Goal: Task Accomplishment & Management: Use online tool/utility

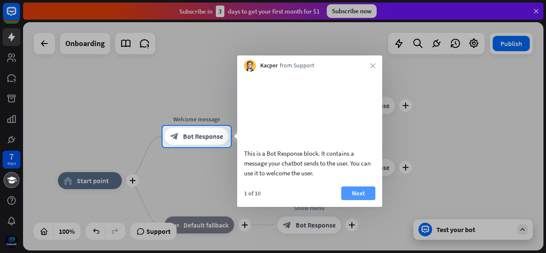
click at [364, 200] on button "Next" at bounding box center [358, 194] width 34 height 14
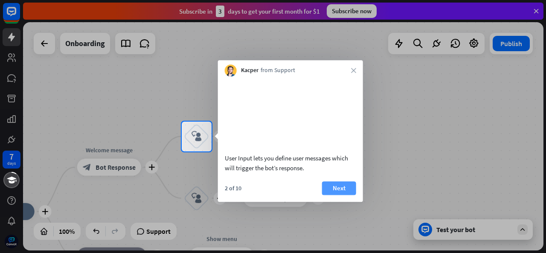
click at [335, 195] on button "Next" at bounding box center [339, 188] width 34 height 14
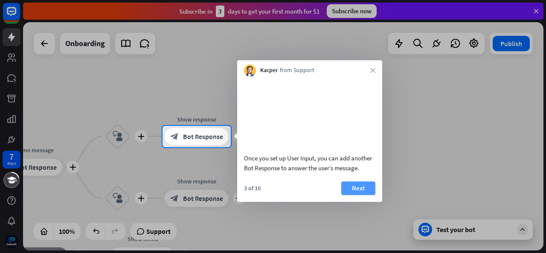
click at [361, 195] on button "Next" at bounding box center [358, 188] width 34 height 14
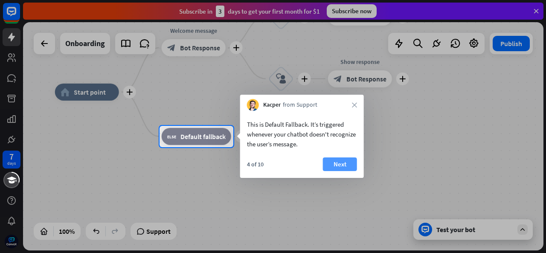
click at [335, 163] on button "Next" at bounding box center [340, 164] width 34 height 14
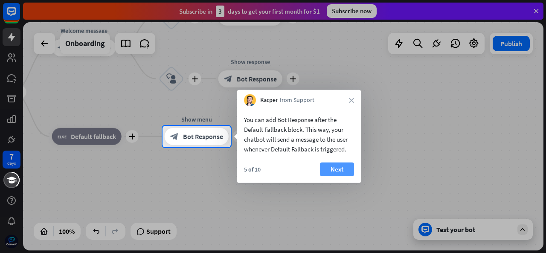
click at [344, 171] on button "Next" at bounding box center [337, 170] width 34 height 14
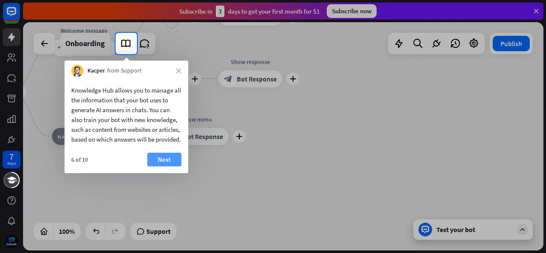
click at [162, 166] on button "Next" at bounding box center [164, 160] width 34 height 14
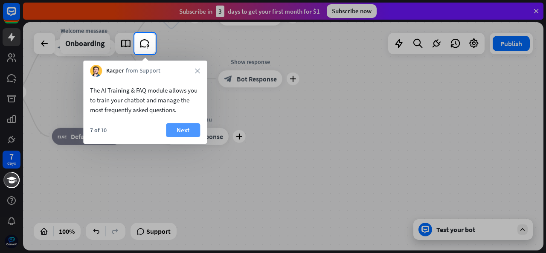
click at [190, 130] on button "Next" at bounding box center [183, 130] width 34 height 14
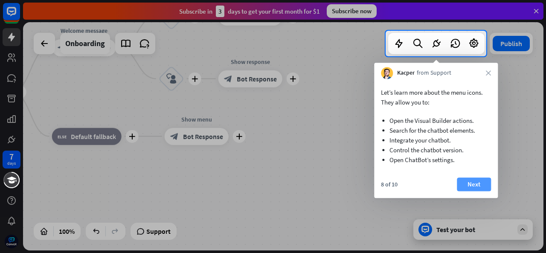
click at [484, 183] on button "Next" at bounding box center [474, 185] width 34 height 14
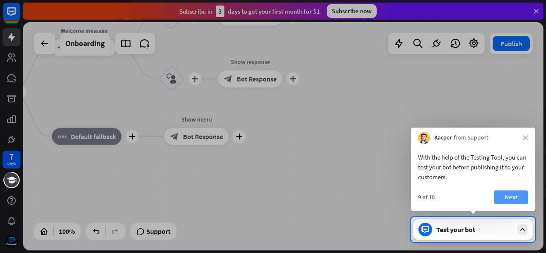
click at [516, 201] on button "Next" at bounding box center [511, 197] width 34 height 14
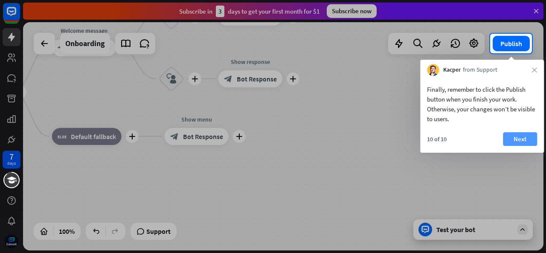
click at [522, 136] on button "Next" at bounding box center [520, 139] width 34 height 14
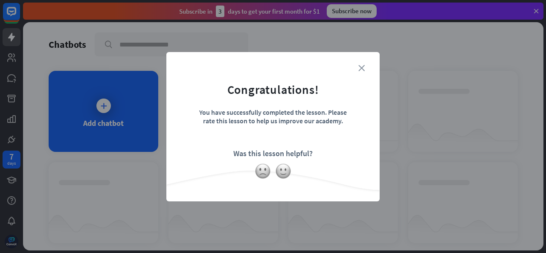
click at [364, 67] on icon "close" at bounding box center [362, 68] width 6 height 6
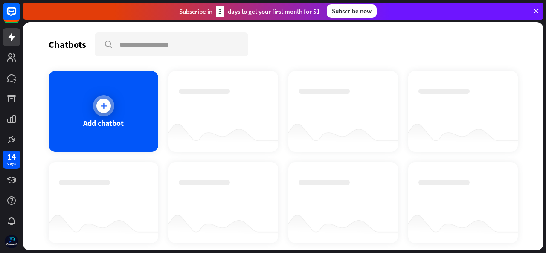
click at [114, 103] on div "Add chatbot" at bounding box center [104, 111] width 110 height 81
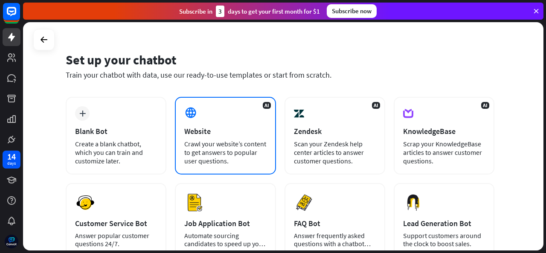
scroll to position [15, 0]
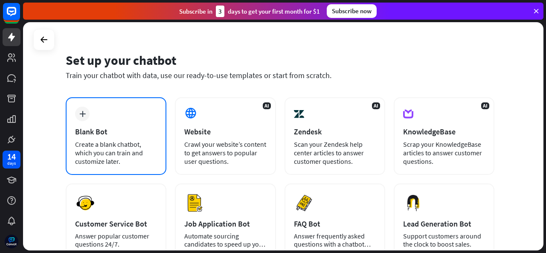
click at [106, 144] on div "Create a blank chatbot, which you can train and customize later." at bounding box center [116, 153] width 82 height 26
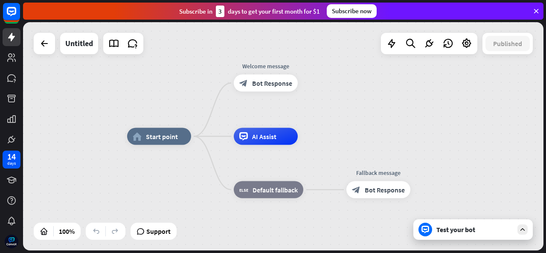
click at [451, 129] on div "home_2 Start point Welcome message block_bot_response Bot Response AI Assist bl…" at bounding box center [283, 136] width 521 height 228
click at [273, 137] on span "AI Assist" at bounding box center [264, 136] width 24 height 9
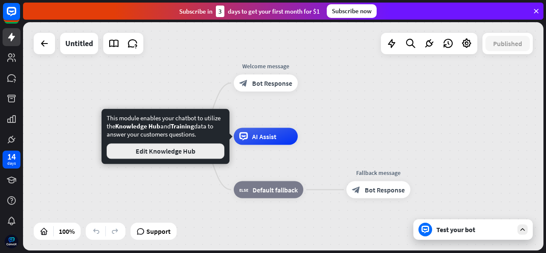
click at [189, 157] on button "Edit Knowledge Hub" at bounding box center [166, 150] width 118 height 15
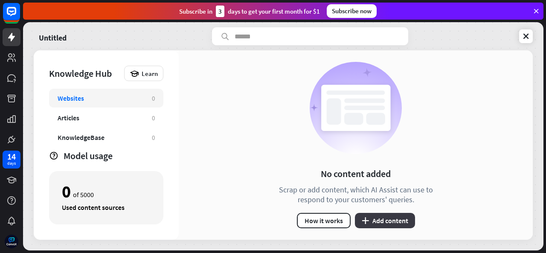
click at [366, 219] on icon "plus" at bounding box center [365, 220] width 7 height 7
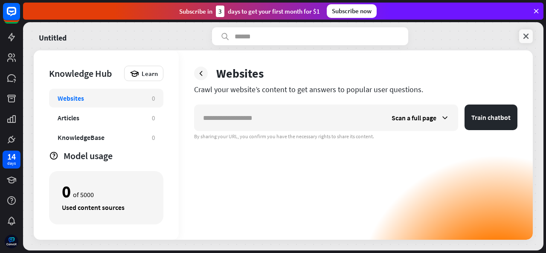
click at [527, 36] on icon at bounding box center [526, 36] width 9 height 9
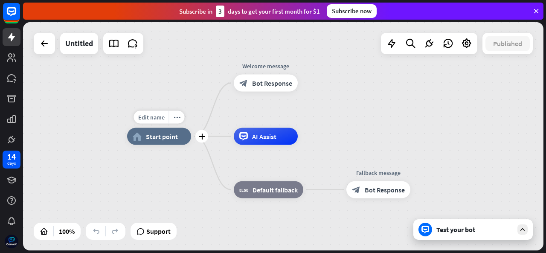
click at [170, 145] on div "Edit name more_horiz plus home_2 Start point" at bounding box center [159, 136] width 64 height 17
click at [152, 120] on span "Edit name" at bounding box center [151, 118] width 26 height 8
click at [167, 145] on div "Edit name more_horiz plus home_2 Start point" at bounding box center [159, 136] width 64 height 17
click at [70, 51] on div "Untitled" at bounding box center [79, 43] width 28 height 21
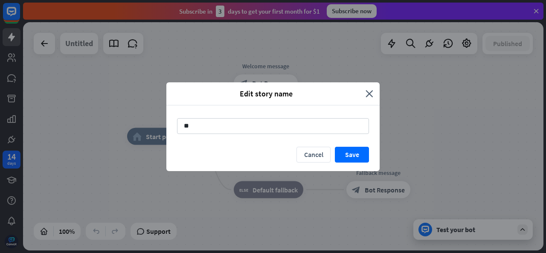
type input "*"
type input "******"
click at [361, 147] on button "Save" at bounding box center [352, 155] width 34 height 16
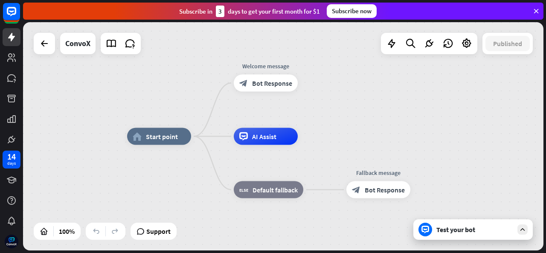
click at [42, 54] on div "home_2 Start point Welcome message block_bot_response Bot Response AI Assist bl…" at bounding box center [283, 136] width 521 height 228
click at [44, 51] on div at bounding box center [44, 43] width 17 height 17
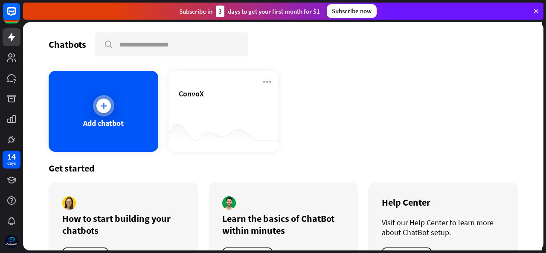
click at [102, 106] on icon at bounding box center [103, 106] width 9 height 9
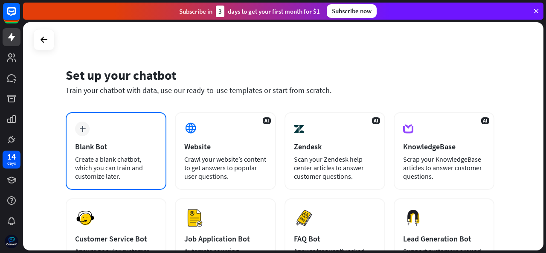
click at [92, 137] on div "plus Blank Bot Create a blank chatbot, which you can train and customize later." at bounding box center [116, 151] width 101 height 78
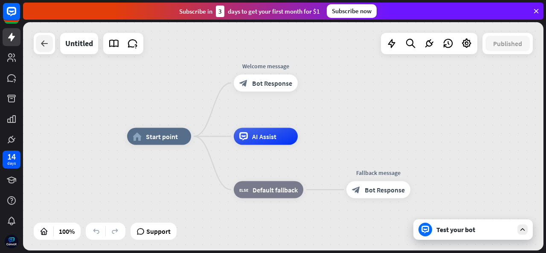
click at [43, 43] on icon at bounding box center [44, 43] width 10 height 10
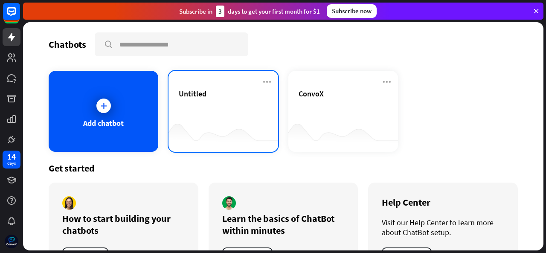
drag, startPoint x: 43, startPoint y: 43, endPoint x: 223, endPoint y: 103, distance: 190.0
click at [223, 103] on div "Chatbots search Add chatbot Untitled ConvoX Get started How to start building y…" at bounding box center [283, 136] width 521 height 228
click at [262, 85] on icon at bounding box center [267, 82] width 10 height 10
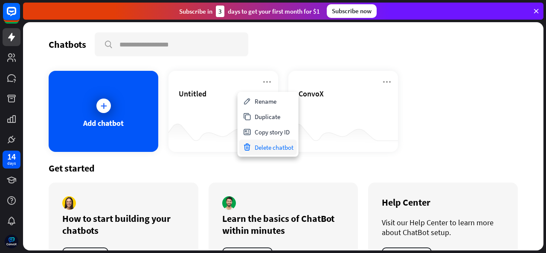
click at [271, 144] on div "Delete chatbot" at bounding box center [268, 147] width 58 height 15
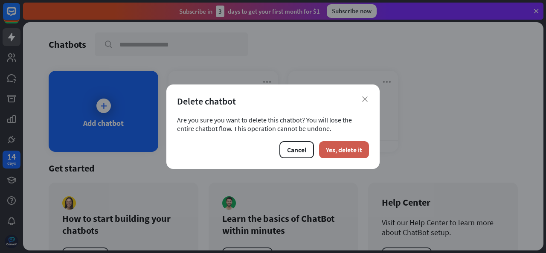
click at [350, 152] on button "Yes, delete it" at bounding box center [344, 149] width 50 height 17
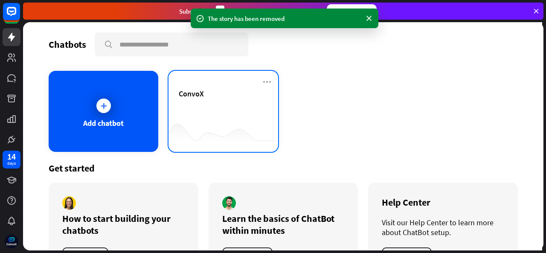
click at [210, 107] on div "ConvoX" at bounding box center [223, 104] width 89 height 30
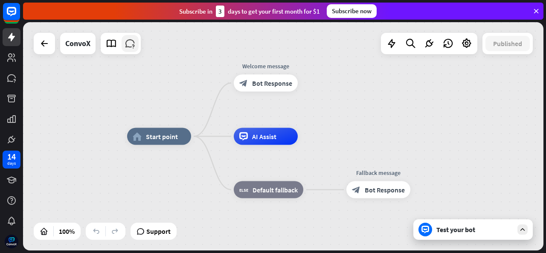
click at [132, 50] on link at bounding box center [130, 43] width 17 height 17
click at [261, 139] on span "AI Assist" at bounding box center [264, 136] width 24 height 9
click at [120, 72] on div "home_2 Start point Welcome message block_bot_response Bot Response AI Assist bl…" at bounding box center [283, 136] width 521 height 228
click at [428, 44] on icon at bounding box center [429, 43] width 11 height 11
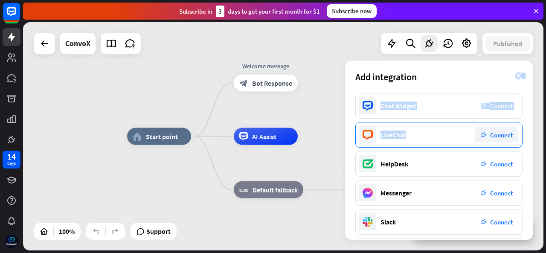
drag, startPoint x: 519, startPoint y: 69, endPoint x: 438, endPoint y: 136, distance: 105.5
click at [438, 136] on div "Add integration close Chat Widget plug_integration Connect LiveChat plug_integr…" at bounding box center [439, 150] width 188 height 179
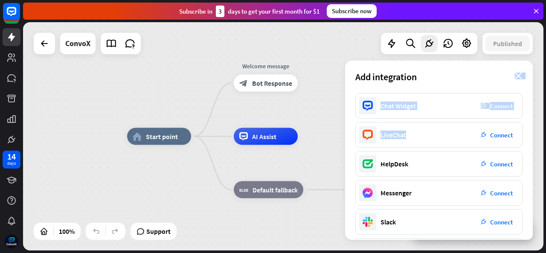
click at [332, 118] on div "home_2 Start point Welcome message block_bot_response Bot Response AI Assist bl…" at bounding box center [283, 136] width 521 height 228
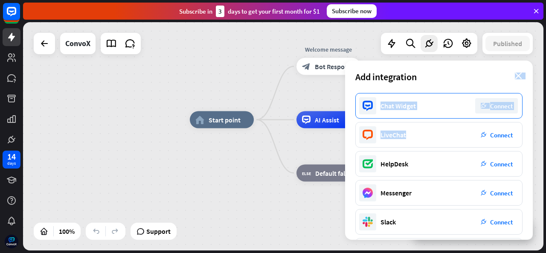
drag, startPoint x: 332, startPoint y: 118, endPoint x: 397, endPoint y: 99, distance: 68.0
click at [397, 99] on div "home_2 Start point Welcome message block_bot_response Bot Response AI Assist bl…" at bounding box center [283, 136] width 521 height 228
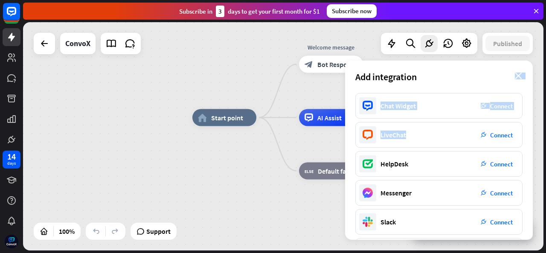
click at [522, 72] on div "Add integration close" at bounding box center [439, 77] width 188 height 32
click at [513, 74] on div "Add integration close" at bounding box center [439, 77] width 188 height 32
click at [517, 74] on icon "close" at bounding box center [518, 76] width 7 height 7
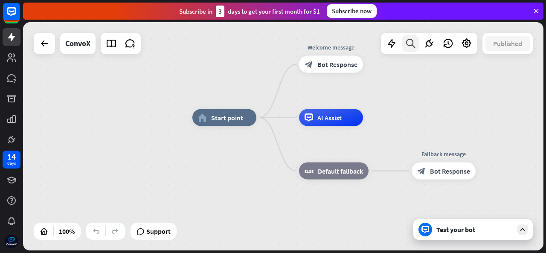
click at [411, 45] on icon at bounding box center [411, 43] width 12 height 11
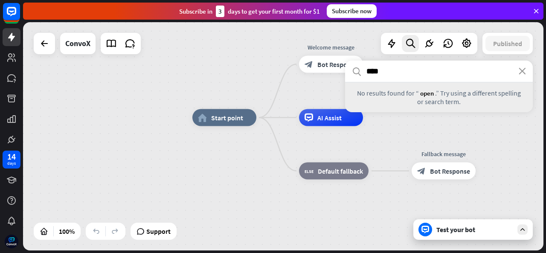
click at [525, 76] on input "****" at bounding box center [439, 71] width 188 height 21
type input "****"
click at [522, 70] on icon "close" at bounding box center [522, 71] width 7 height 7
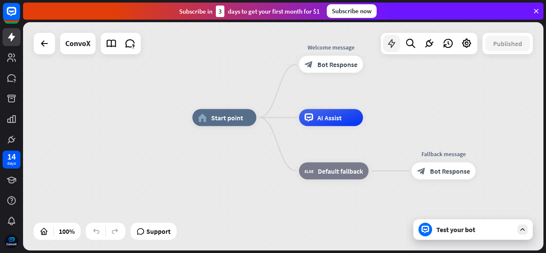
click at [394, 44] on icon at bounding box center [391, 43] width 11 height 11
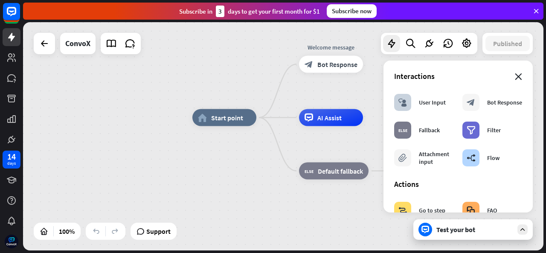
click at [515, 77] on icon "close" at bounding box center [518, 76] width 7 height 7
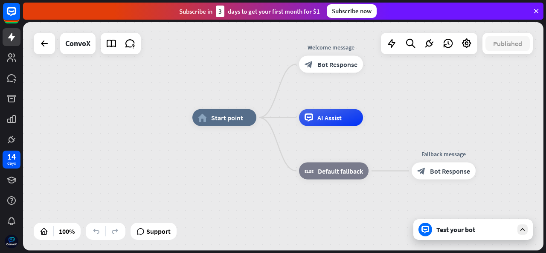
click at [150, 239] on div "Support" at bounding box center [154, 231] width 46 height 17
click at [151, 236] on span "Support" at bounding box center [158, 232] width 24 height 14
click at [348, 222] on div "home_2 Start point Welcome message block_bot_response Bot Response AI Assist bl…" at bounding box center [452, 232] width 521 height 228
click at [341, 209] on div "home_2 Start point Welcome message block_bot_response Bot Response AI Assist bl…" at bounding box center [452, 232] width 521 height 228
click at [430, 44] on icon at bounding box center [429, 43] width 11 height 11
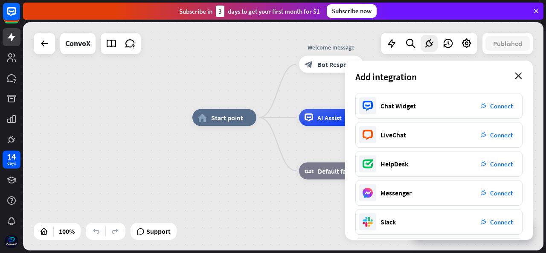
click at [516, 76] on icon "close" at bounding box center [518, 76] width 7 height 7
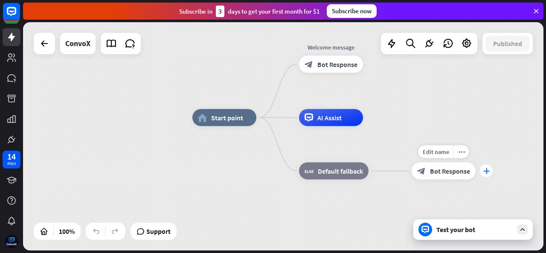
click at [488, 173] on icon "plus" at bounding box center [487, 171] width 6 height 6
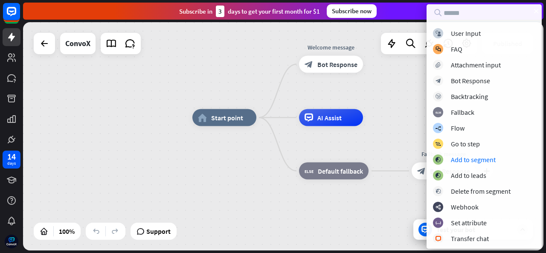
click at [404, 105] on div "home_2 Start point Welcome message block_bot_response Bot Response AI Assist bl…" at bounding box center [283, 136] width 521 height 228
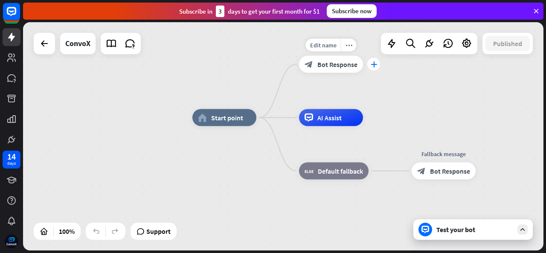
click at [375, 66] on icon "plus" at bounding box center [374, 64] width 6 height 6
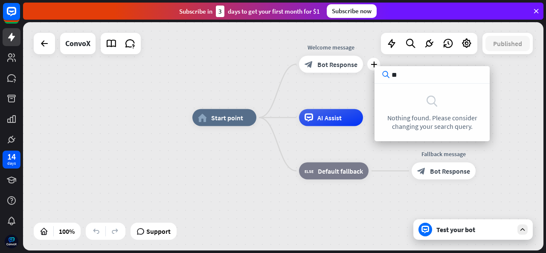
type input "**"
click at [521, 72] on div "home_2 Start point plus Welcome message block_bot_response Bot Response AI Assi…" at bounding box center [283, 136] width 521 height 228
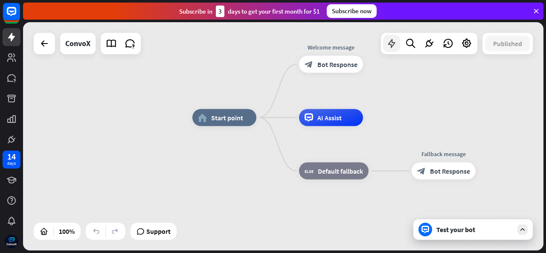
click at [395, 48] on icon at bounding box center [391, 43] width 11 height 11
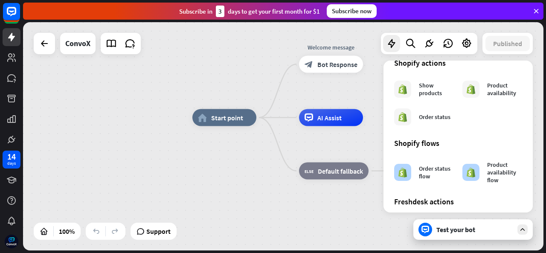
scroll to position [393, 0]
click at [363, 73] on div "Edit name more_horiz plus block_bot_response Bot Response" at bounding box center [331, 64] width 64 height 17
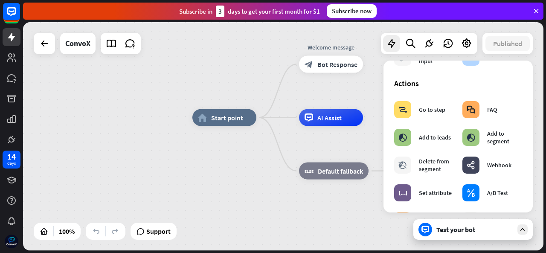
scroll to position [101, 0]
click at [238, 119] on span "Start point" at bounding box center [227, 118] width 32 height 9
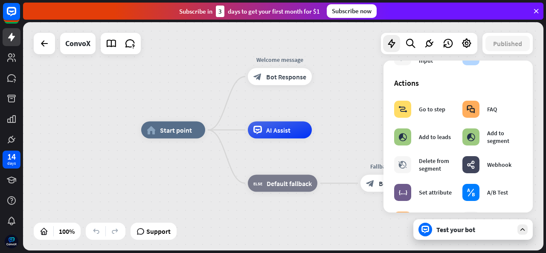
drag, startPoint x: 260, startPoint y: 146, endPoint x: 210, endPoint y: 158, distance: 51.4
click at [210, 158] on div "home_2 Start point Welcome message block_bot_response Bot Response AI Assist bl…" at bounding box center [401, 244] width 521 height 228
click at [370, 46] on div "home_2 Start point Welcome message block_bot_response Bot Response AI Assist bl…" at bounding box center [283, 136] width 521 height 228
click at [149, 232] on span "Support" at bounding box center [158, 232] width 24 height 14
click at [301, 128] on div "AI Assist" at bounding box center [281, 130] width 64 height 17
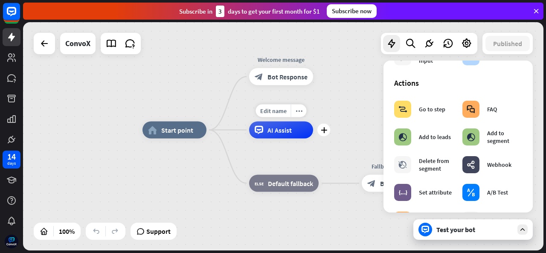
click at [313, 135] on div "Edit name more_horiz plus AI Assist" at bounding box center [281, 130] width 64 height 17
click at [327, 131] on icon "plus" at bounding box center [324, 130] width 6 height 6
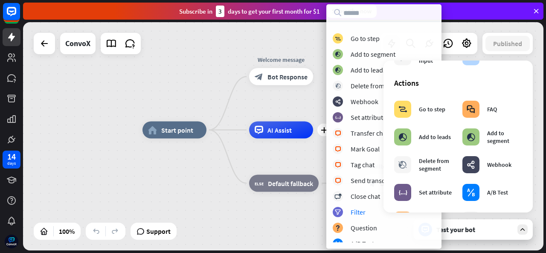
scroll to position [0, 0]
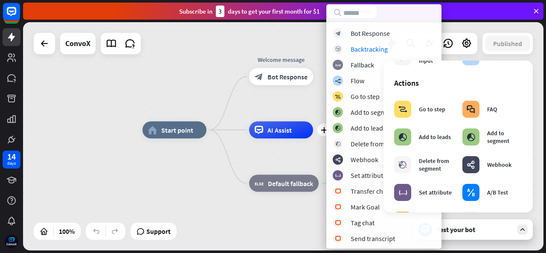
click at [195, 59] on div "home_2 Start point Welcome message block_bot_response Bot Response plus AI Assi…" at bounding box center [283, 136] width 521 height 228
